Goal: Transaction & Acquisition: Download file/media

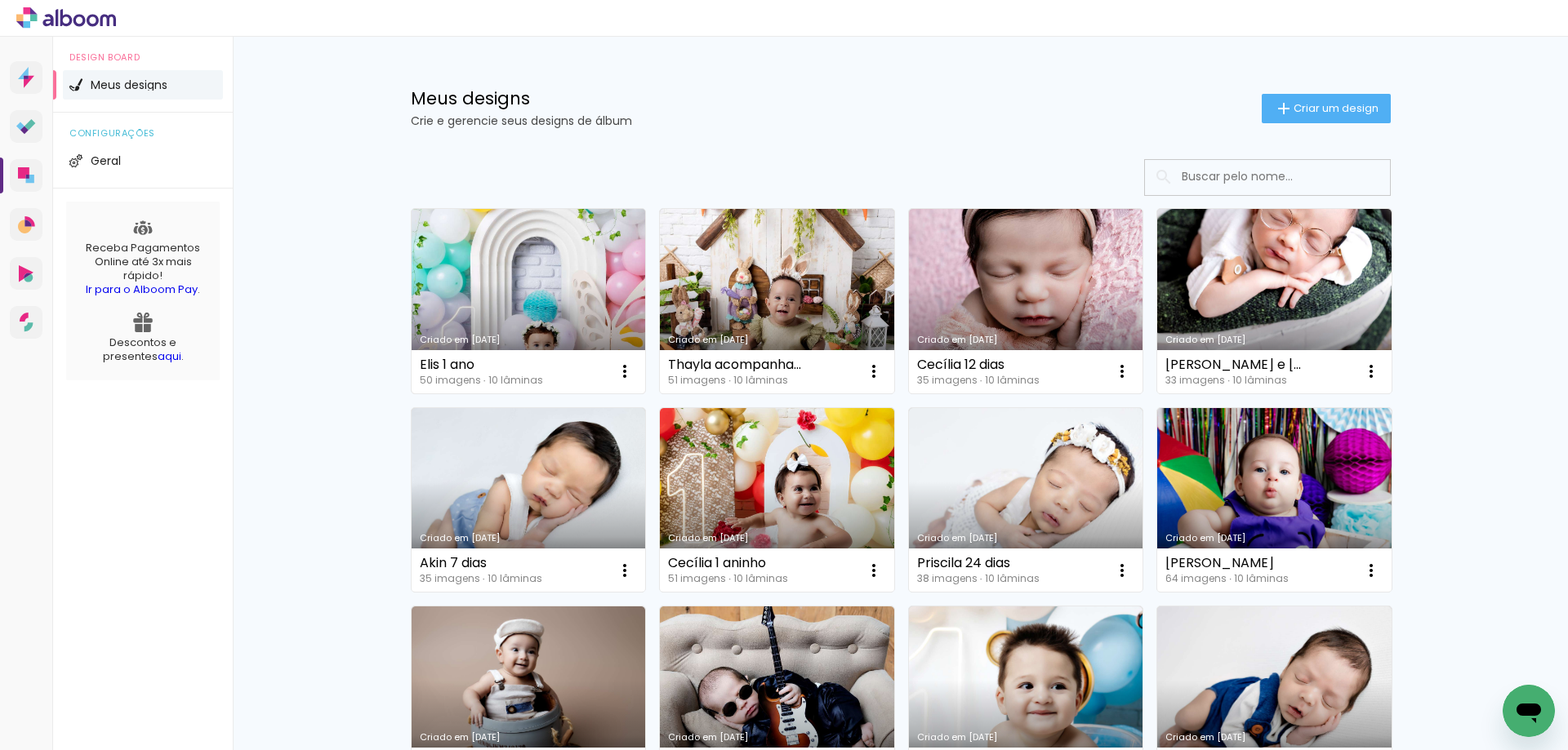
click at [483, 285] on link "Criado em [DATE]" at bounding box center [528, 301] width 234 height 185
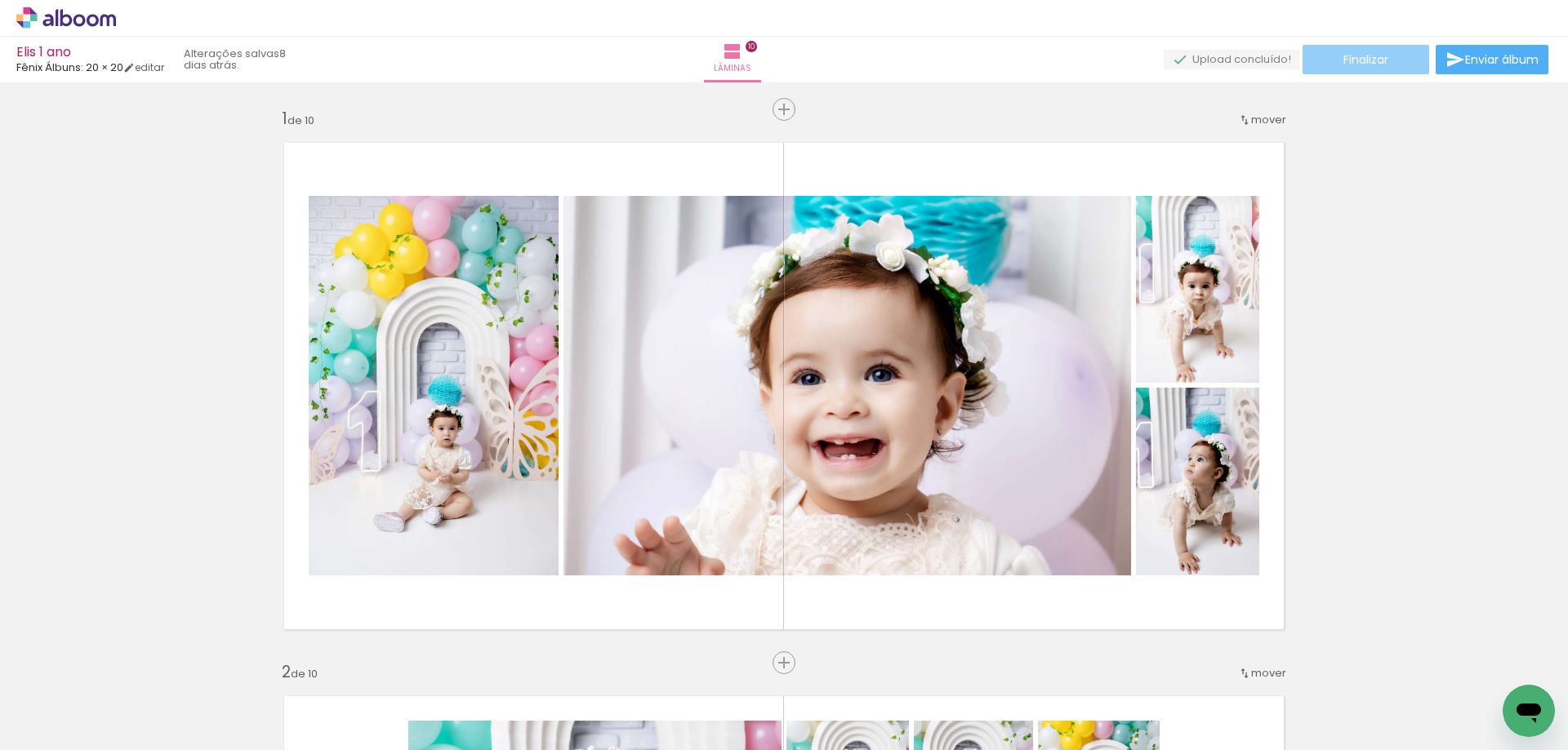
click at [1349, 62] on span "Finalizar" at bounding box center [1366, 60] width 45 height 11
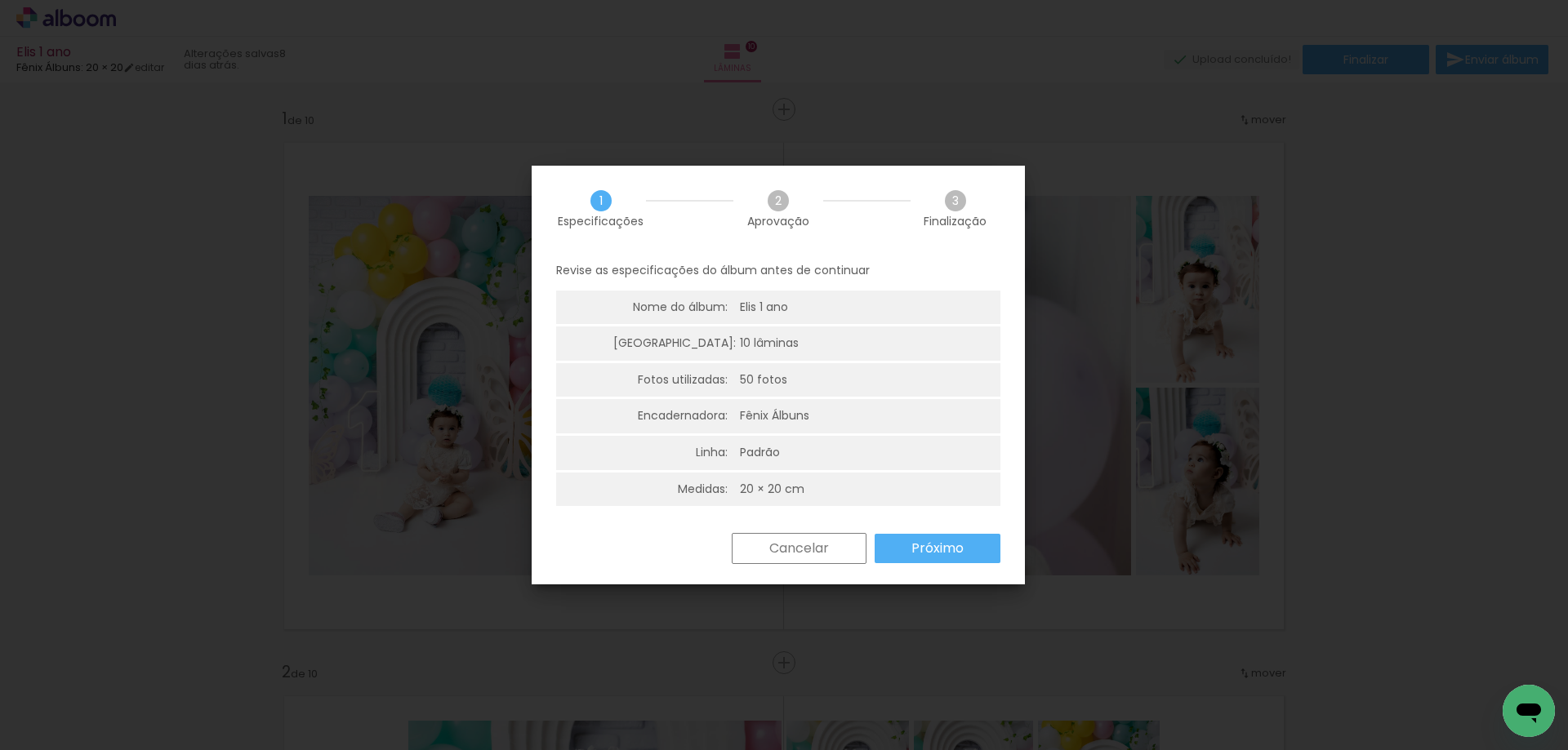
click at [0, 0] on slot "Próximo" at bounding box center [0, 0] width 0 height 0
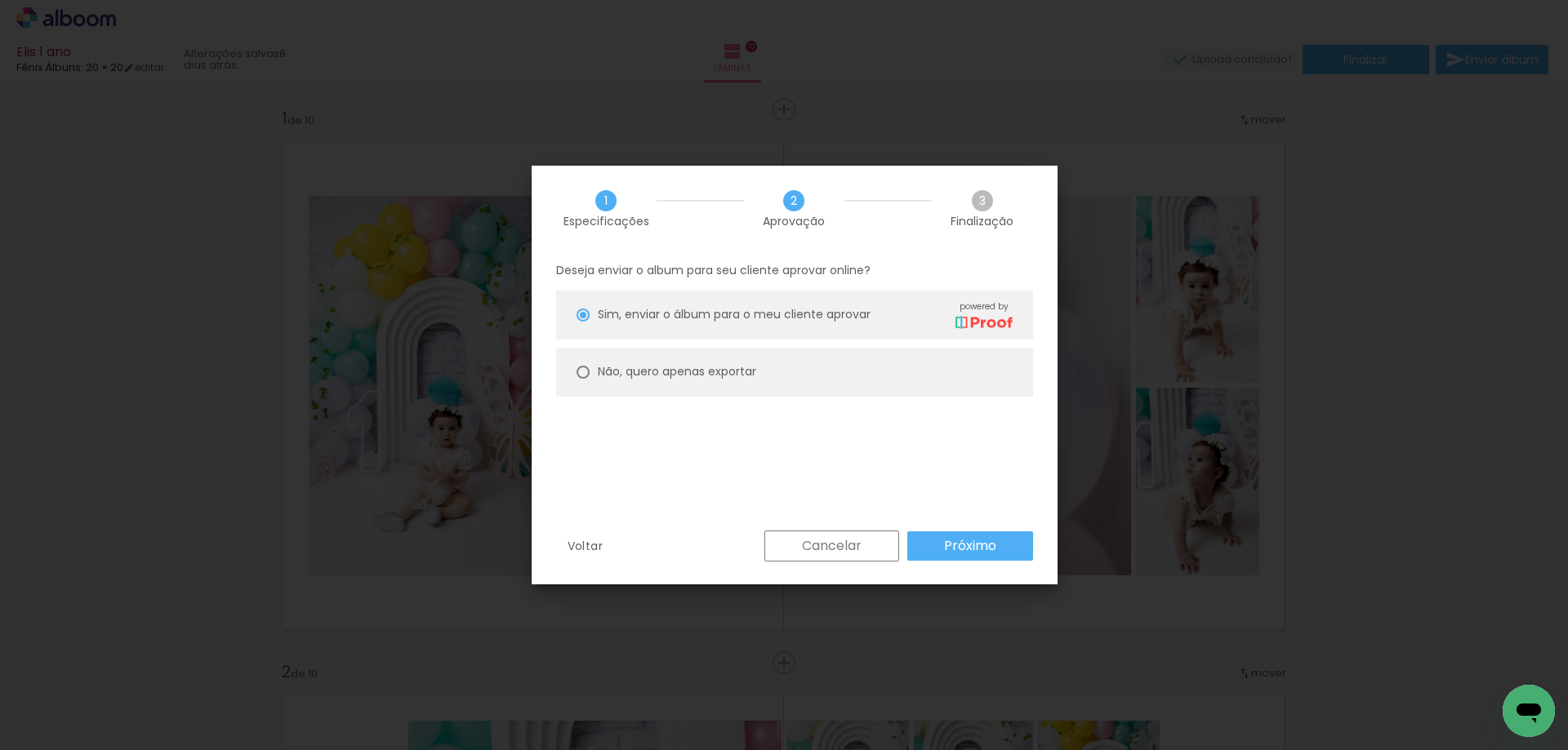
click at [572, 367] on paper-radio-button "Não, quero apenas exportar" at bounding box center [794, 372] width 477 height 49
type paper-radio-button "on"
click at [1002, 552] on paper-button "Próximo" at bounding box center [970, 547] width 126 height 30
type input "Alta, 300 DPI"
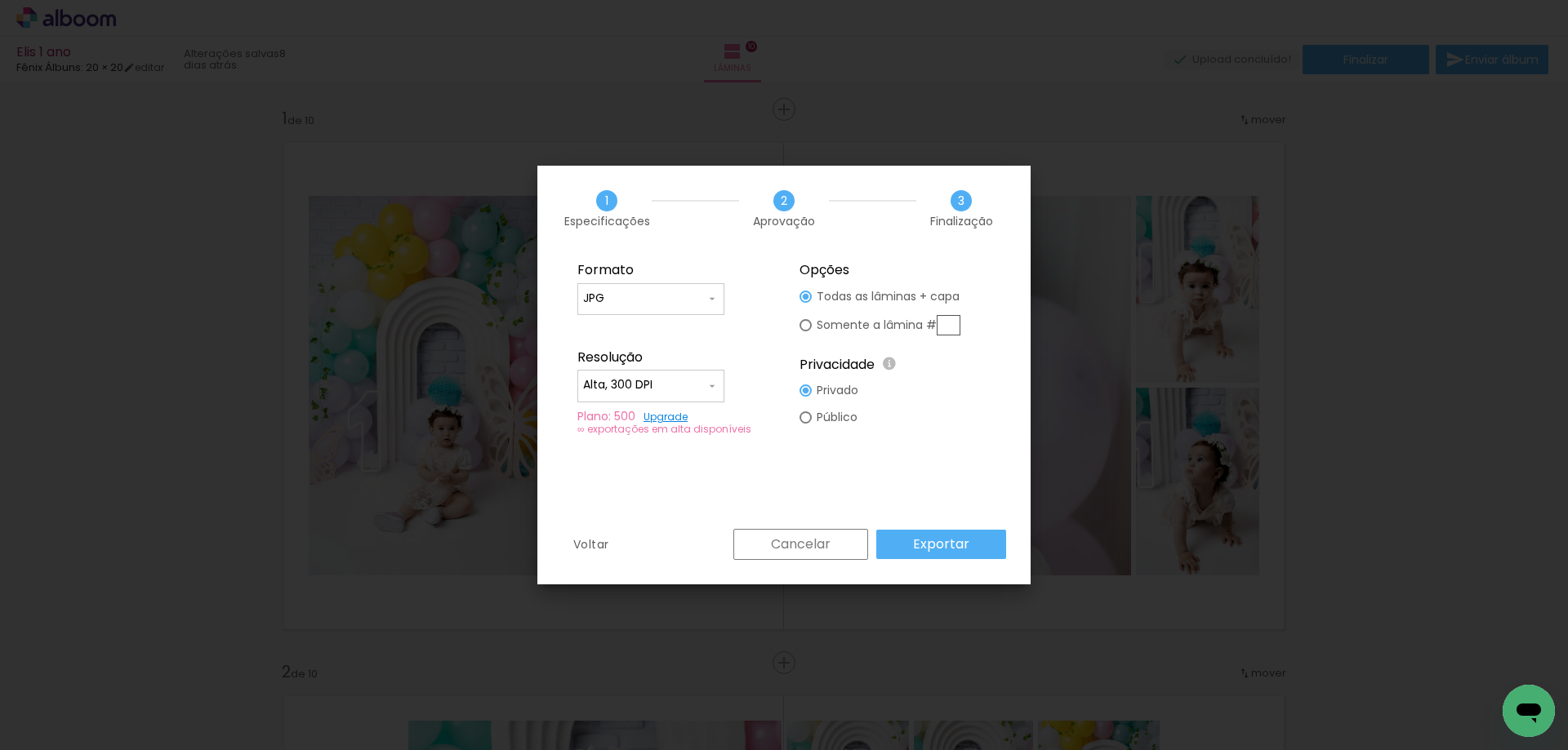
click at [0, 0] on slot "Exportar" at bounding box center [0, 0] width 0 height 0
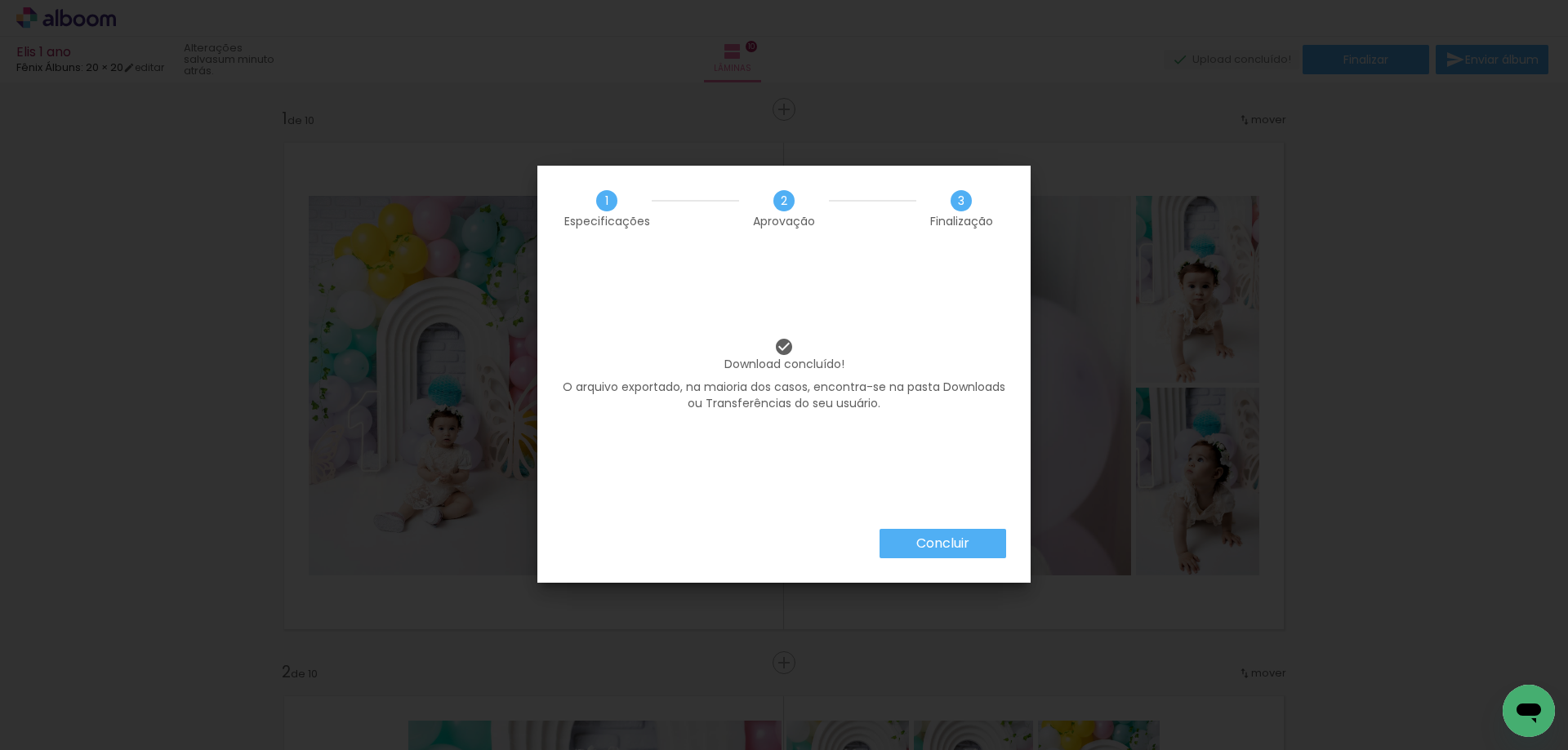
click at [0, 0] on paper-button "Concluir" at bounding box center [0, 0] width 0 height 0
